Goal: Transaction & Acquisition: Download file/media

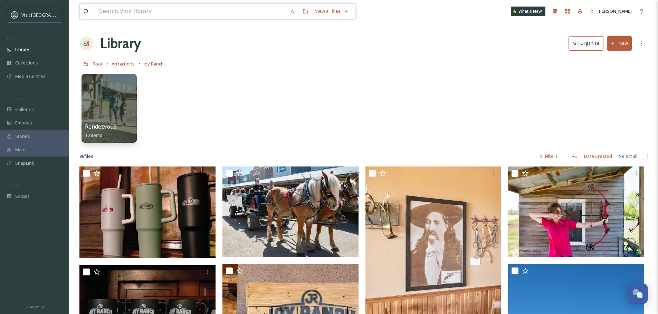
click at [162, 13] on input at bounding box center [191, 11] width 191 height 15
click at [44, 64] on div "Collections" at bounding box center [34, 62] width 69 height 13
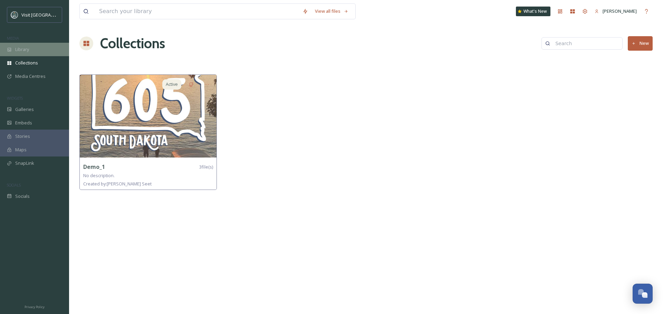
click at [43, 50] on div "Library" at bounding box center [34, 49] width 69 height 13
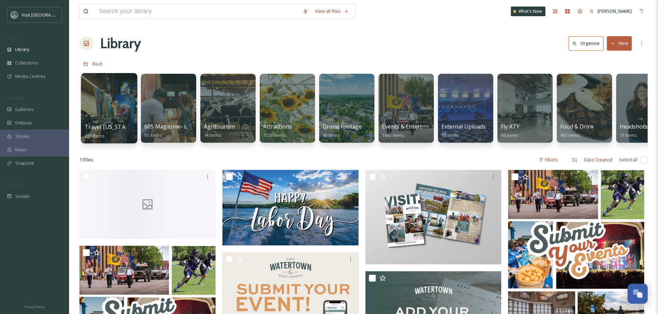
click at [116, 107] on div at bounding box center [109, 108] width 56 height 70
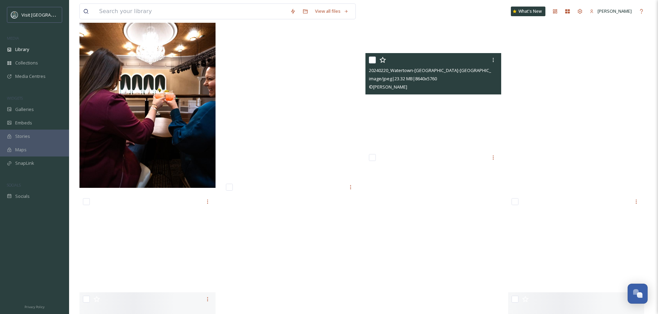
scroll to position [3003, 0]
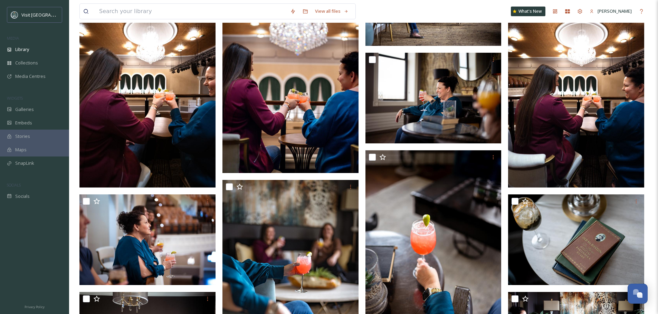
click at [299, 84] on img at bounding box center [290, 71] width 136 height 204
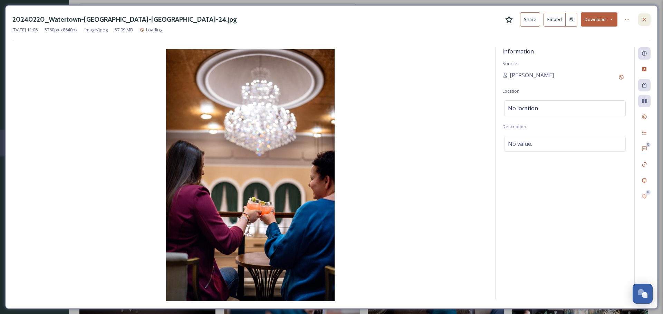
click at [643, 20] on icon at bounding box center [644, 20] width 6 height 6
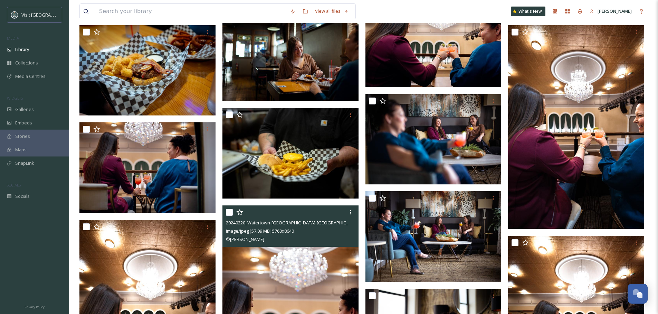
scroll to position [2762, 0]
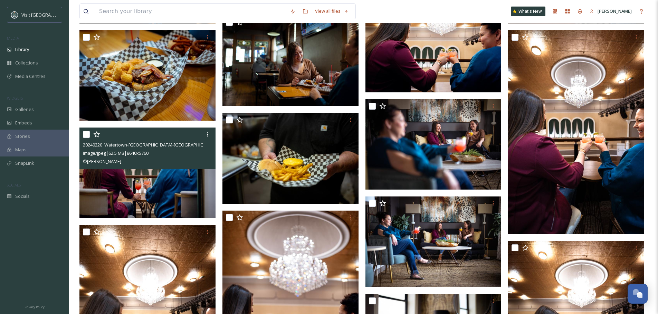
click at [184, 188] on img at bounding box center [147, 173] width 136 height 91
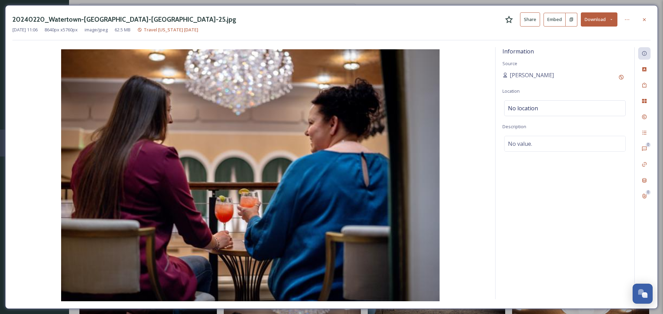
drag, startPoint x: 647, startPoint y: 18, endPoint x: 644, endPoint y: 20, distance: 3.9
click at [648, 18] on div at bounding box center [644, 19] width 12 height 12
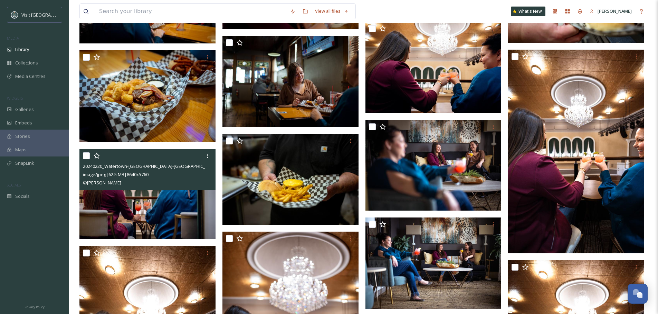
scroll to position [2727, 0]
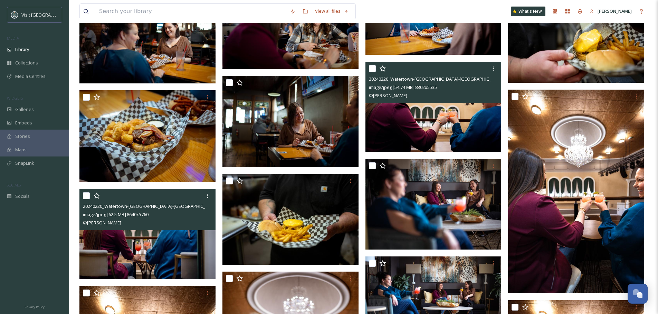
click at [434, 122] on img at bounding box center [433, 107] width 136 height 91
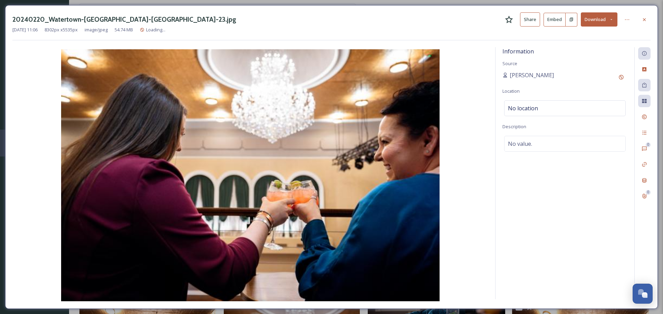
click at [613, 21] on button "Download" at bounding box center [599, 19] width 37 height 14
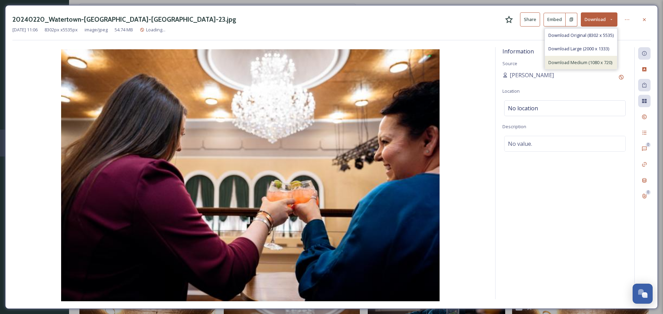
click at [591, 63] on span "Download Medium (1080 x 720)" at bounding box center [580, 62] width 64 height 7
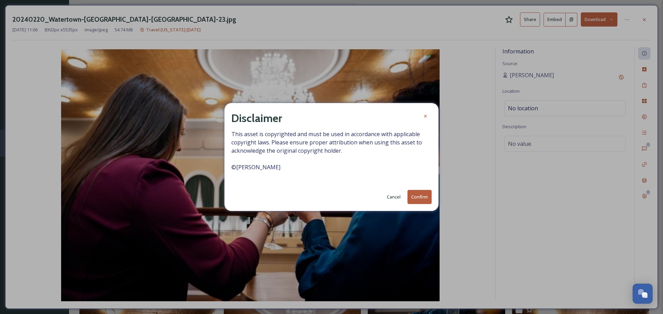
click at [419, 200] on button "Confirm" at bounding box center [419, 197] width 24 height 14
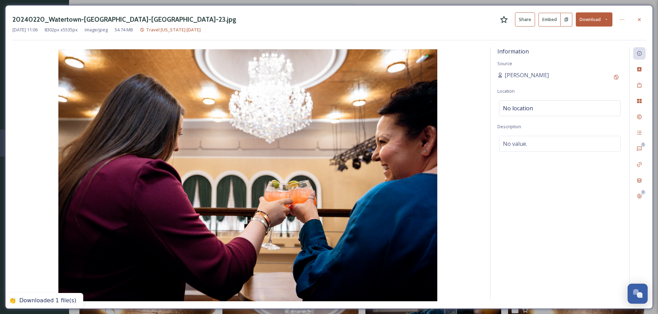
click at [642, 20] on div at bounding box center [639, 19] width 12 height 12
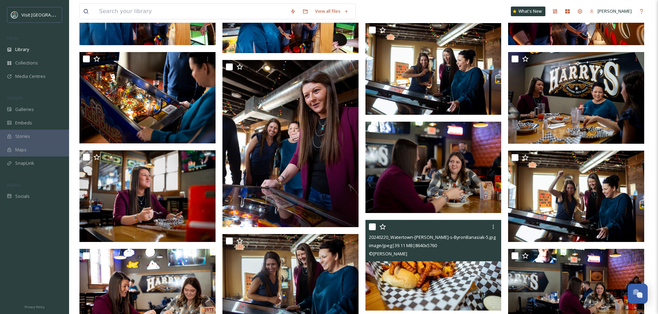
scroll to position [2130, 0]
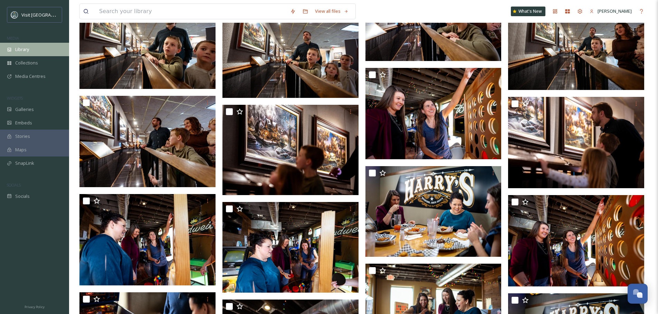
click at [34, 49] on div "Library" at bounding box center [34, 49] width 69 height 13
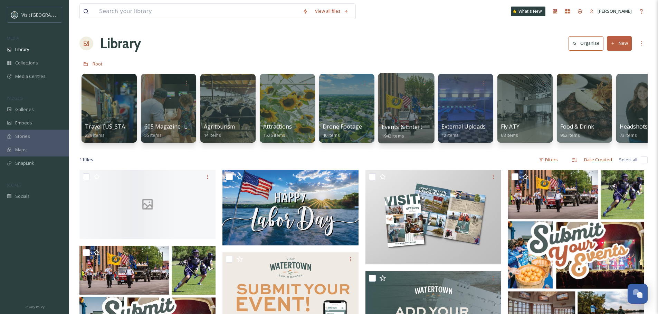
click at [406, 111] on div at bounding box center [406, 108] width 56 height 70
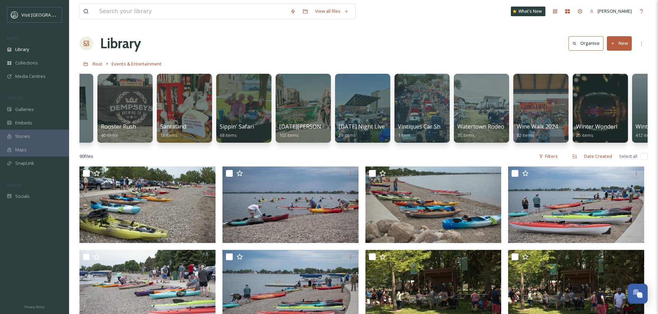
scroll to position [0, 470]
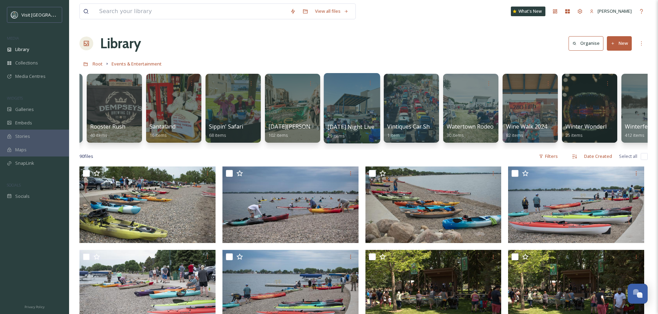
click at [362, 108] on div at bounding box center [351, 108] width 56 height 70
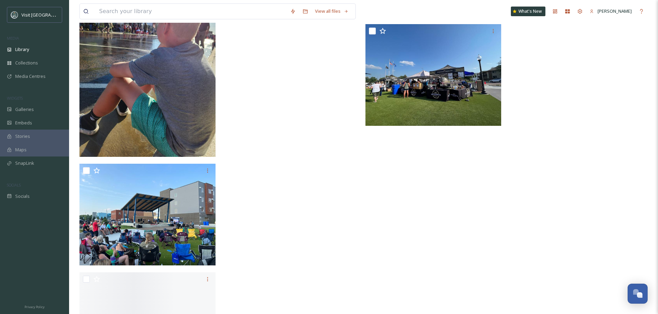
scroll to position [1234, 0]
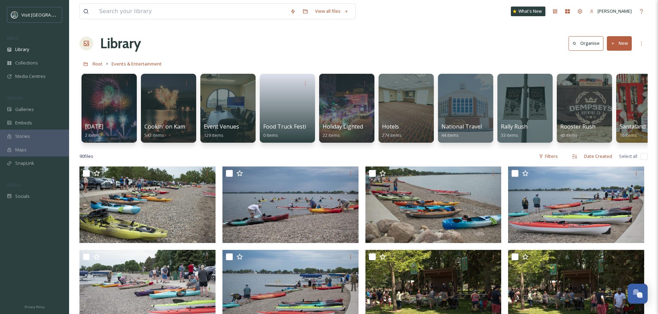
drag, startPoint x: 297, startPoint y: 149, endPoint x: 441, endPoint y: 152, distance: 143.6
click at [441, 150] on div "[DATE] 2 items Cookin' on Kampeksa 543 items Event Venues 129 items Food Truck …" at bounding box center [363, 109] width 568 height 79
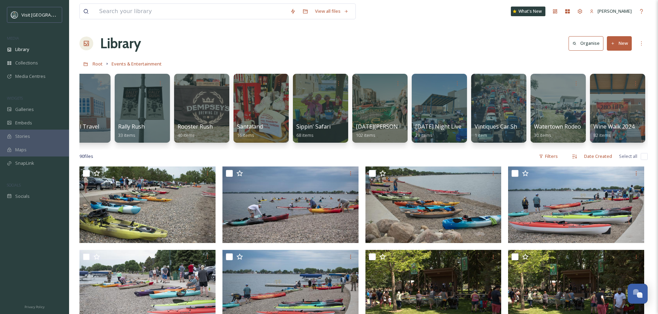
scroll to position [0, 501]
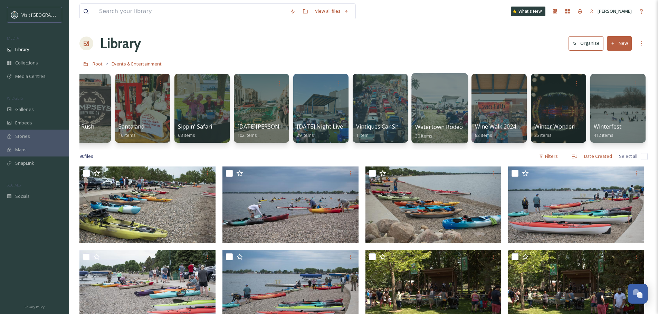
click at [429, 107] on div at bounding box center [439, 108] width 56 height 70
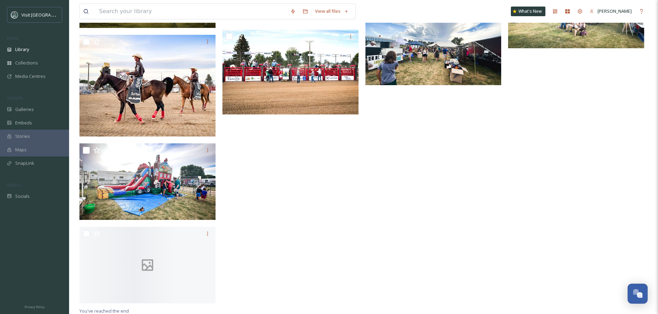
scroll to position [822, 0]
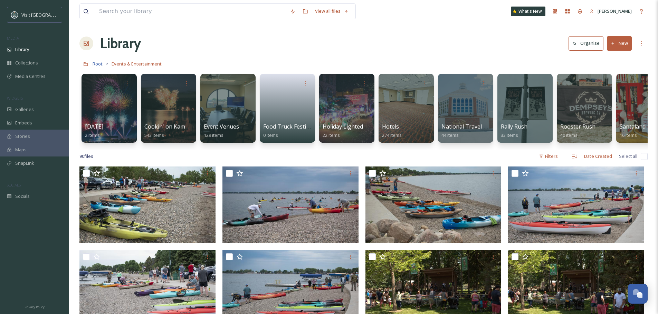
click at [93, 63] on span "Root" at bounding box center [98, 64] width 10 height 6
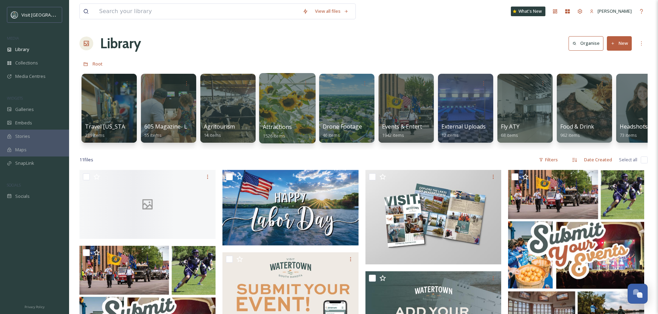
click at [309, 105] on div at bounding box center [287, 108] width 56 height 70
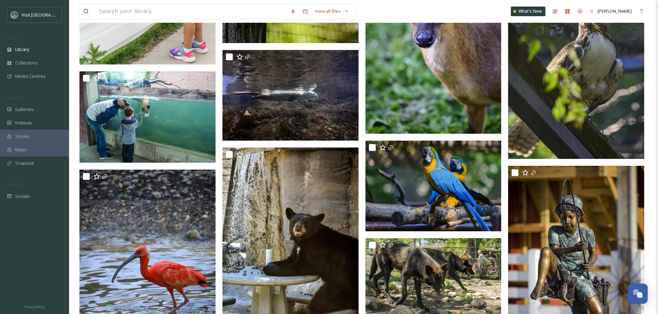
scroll to position [1787, 0]
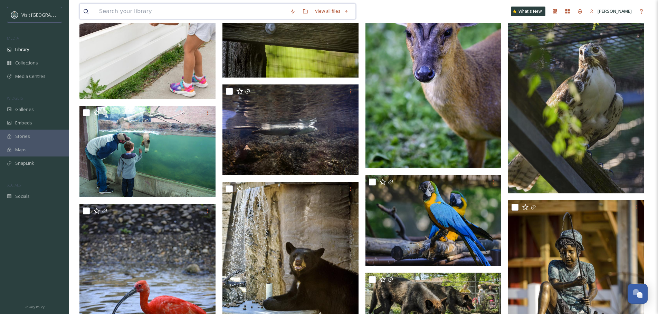
click at [165, 10] on input at bounding box center [191, 11] width 191 height 15
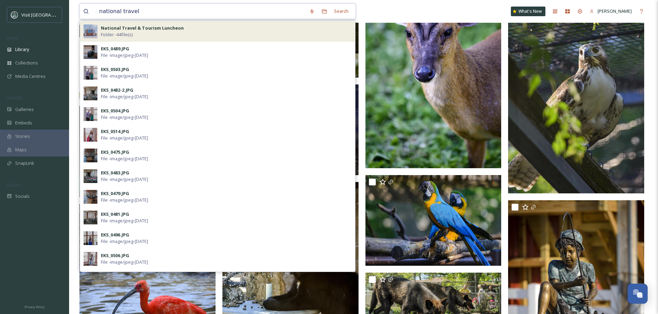
type input "national travel"
click at [164, 30] on strong "National Travel & Tourism Luncheon" at bounding box center [142, 28] width 83 height 6
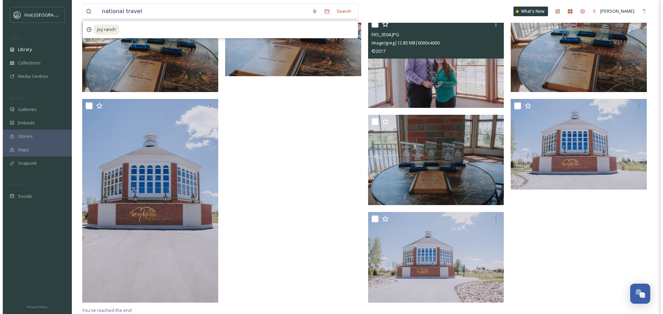
scroll to position [1085, 0]
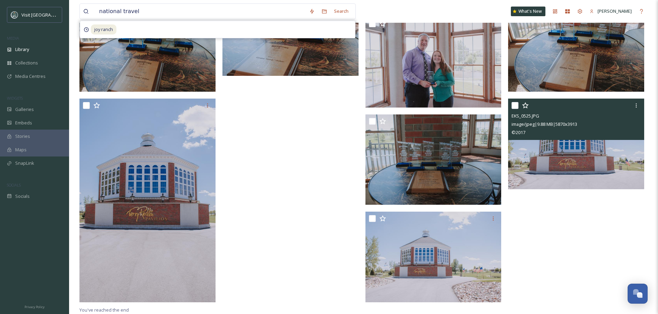
click at [587, 168] on img at bounding box center [576, 144] width 136 height 91
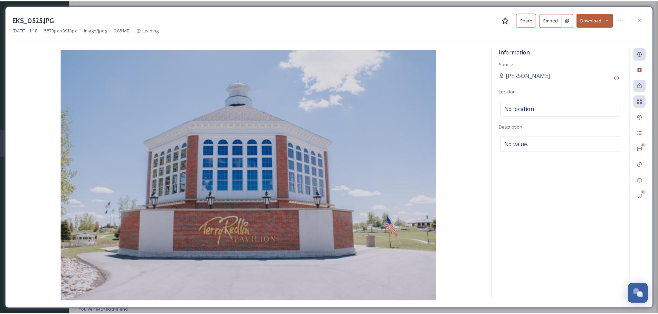
scroll to position [1094, 0]
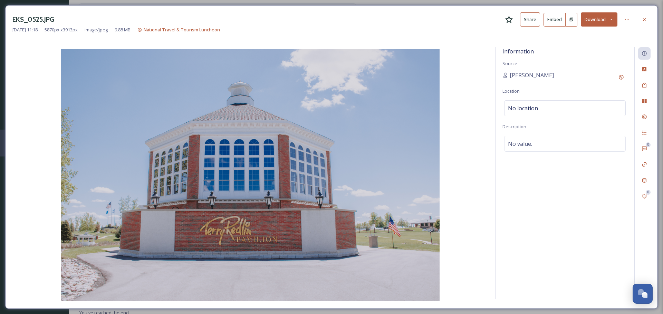
click at [615, 22] on button "Download" at bounding box center [599, 19] width 37 height 14
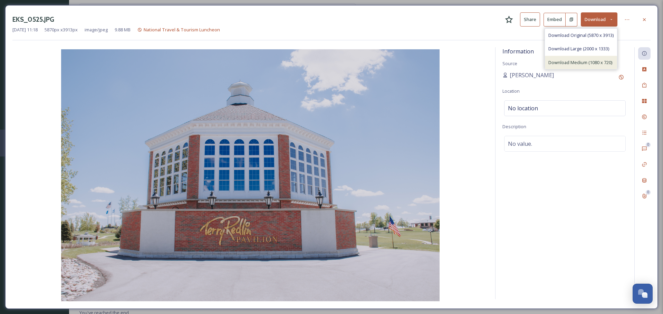
click at [593, 59] on span "Download Medium (1080 x 720)" at bounding box center [580, 62] width 64 height 7
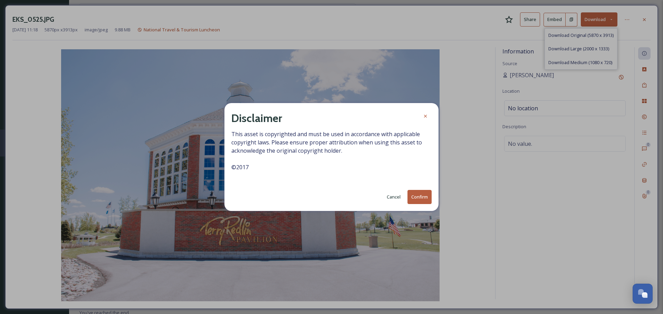
click at [416, 200] on button "Confirm" at bounding box center [419, 197] width 24 height 14
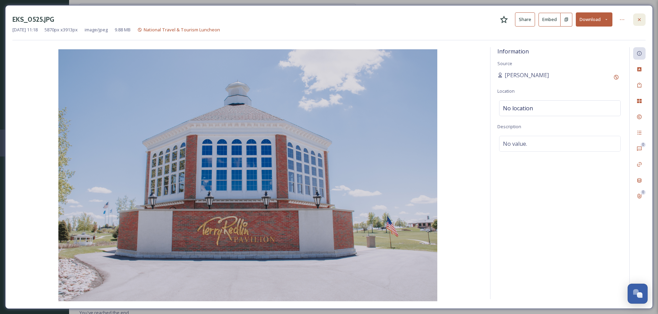
click at [638, 21] on icon at bounding box center [639, 20] width 6 height 6
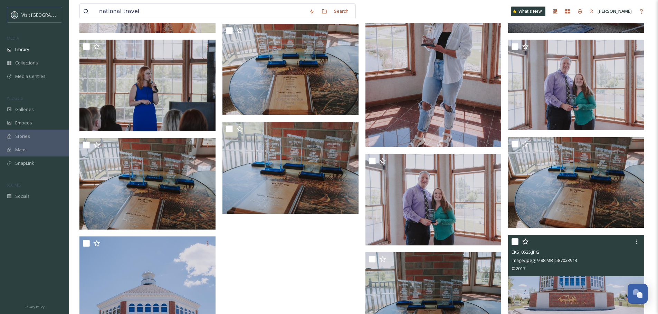
scroll to position [956, 0]
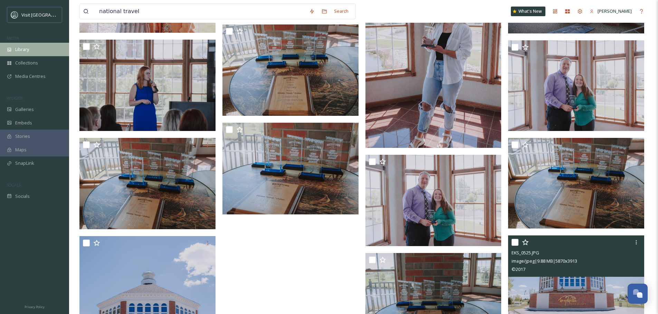
click at [27, 48] on span "Library" at bounding box center [22, 49] width 14 height 7
